Goal: Navigation & Orientation: Find specific page/section

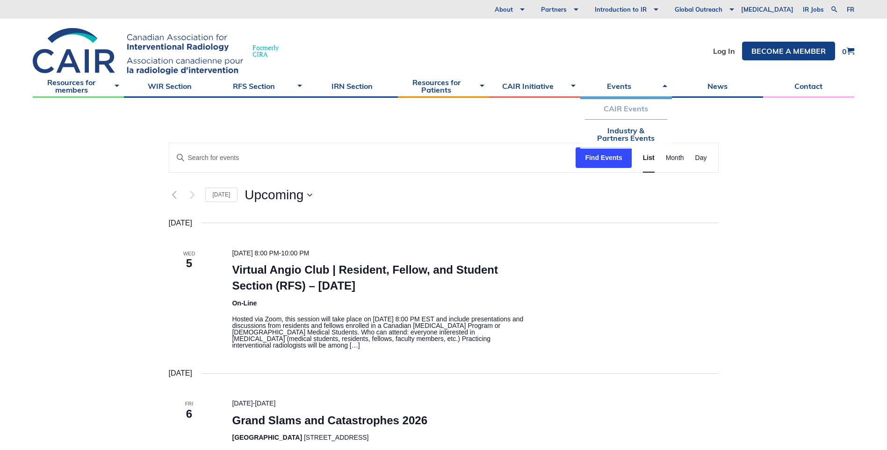
click at [633, 105] on link "CAIR Events" at bounding box center [626, 109] width 82 height 22
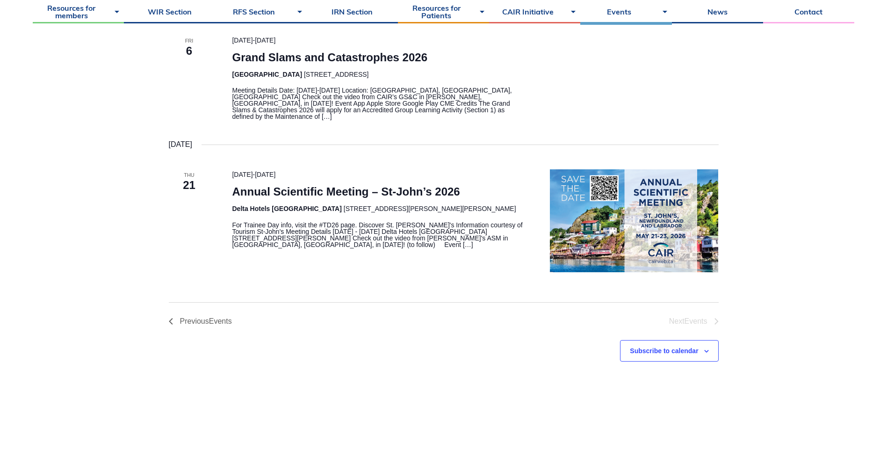
scroll to position [421, 0]
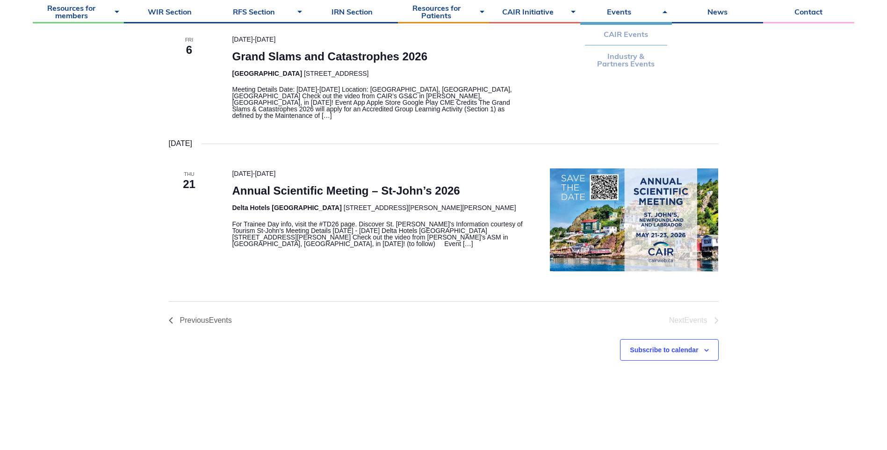
click at [624, 58] on link "Industry & Partners Events" at bounding box center [626, 59] width 82 height 29
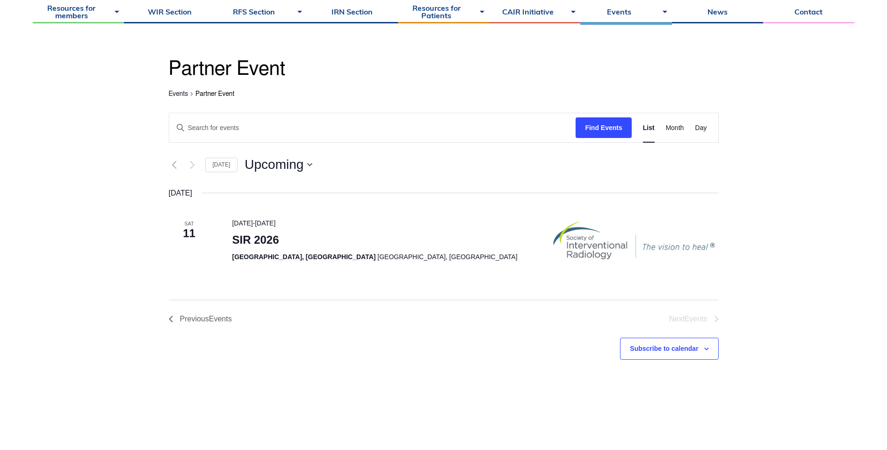
scroll to position [94, 0]
